Goal: Task Accomplishment & Management: Manage account settings

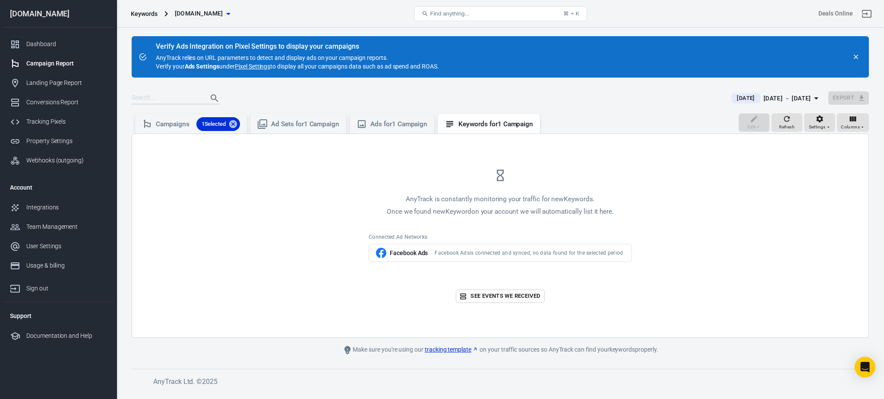
click at [309, 136] on div "AnyTrack is constantly monitoring your traffic for new Keywords . Once we found…" at bounding box center [500, 236] width 736 height 204
click at [292, 116] on div "Ad Sets for 1 Campaign" at bounding box center [298, 124] width 96 height 20
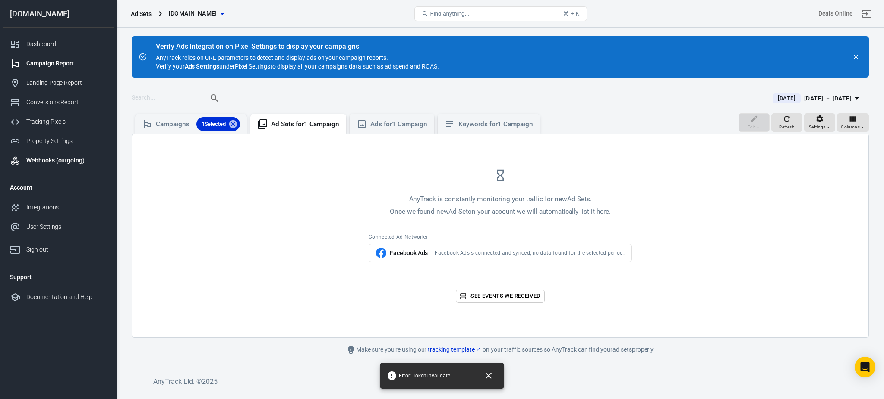
click at [47, 158] on div "Webhooks (outgoing)" at bounding box center [66, 160] width 80 height 9
